Goal: Check status: Check status

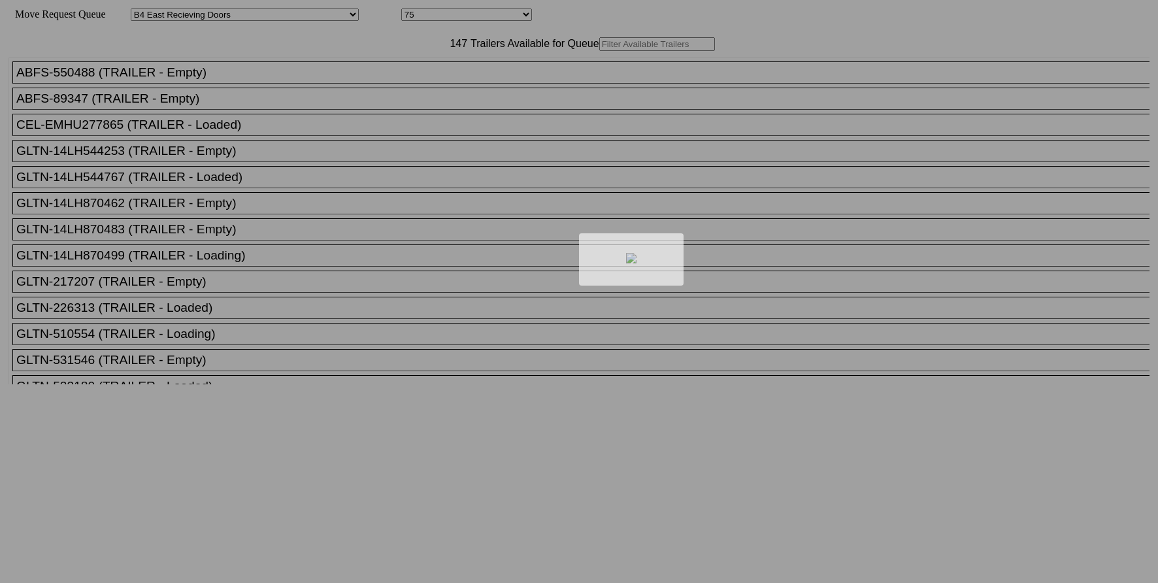
select select "527"
select select "8131"
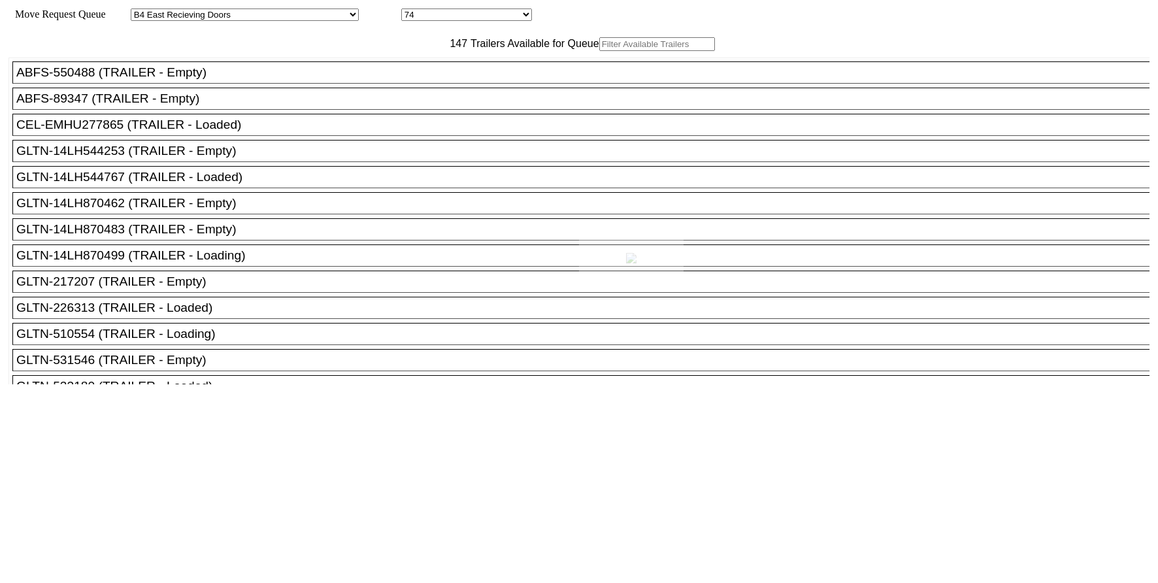
click at [442, 71] on div at bounding box center [579, 291] width 1158 height 583
click at [599, 51] on input "text" at bounding box center [657, 44] width 116 height 14
paste input "hgiu639736"
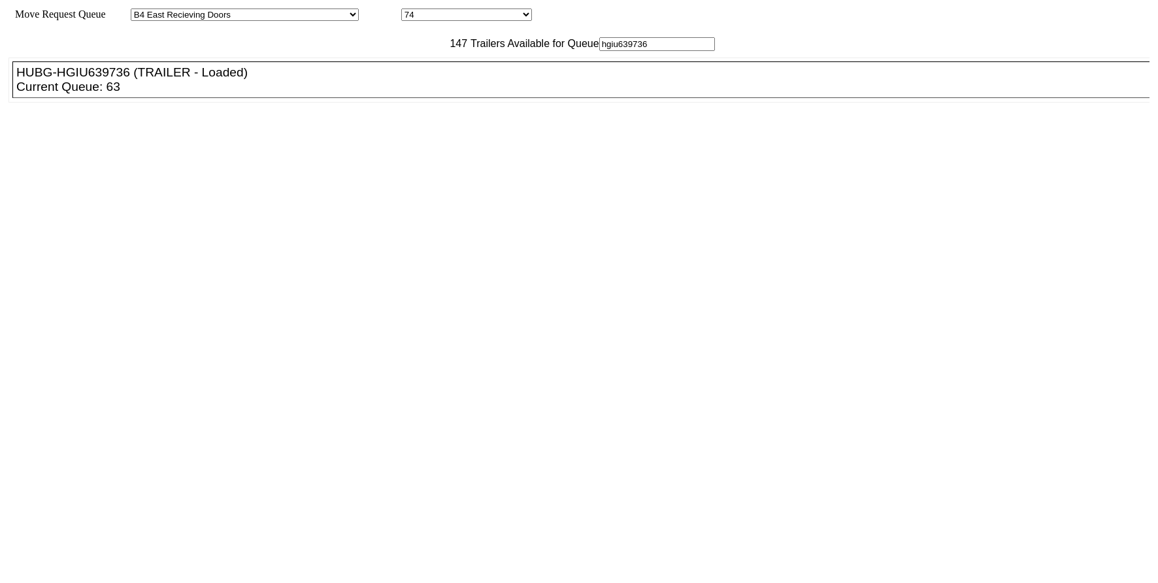
type input "hgiu639736"
click at [316, 103] on ul "ABFS-550488 (TRAILER - Empty) ABFS-89347 (TRAILER - Empty) CEL-EMHU277865 (TRAI…" at bounding box center [579, 80] width 1142 height 45
